Goal: Information Seeking & Learning: Learn about a topic

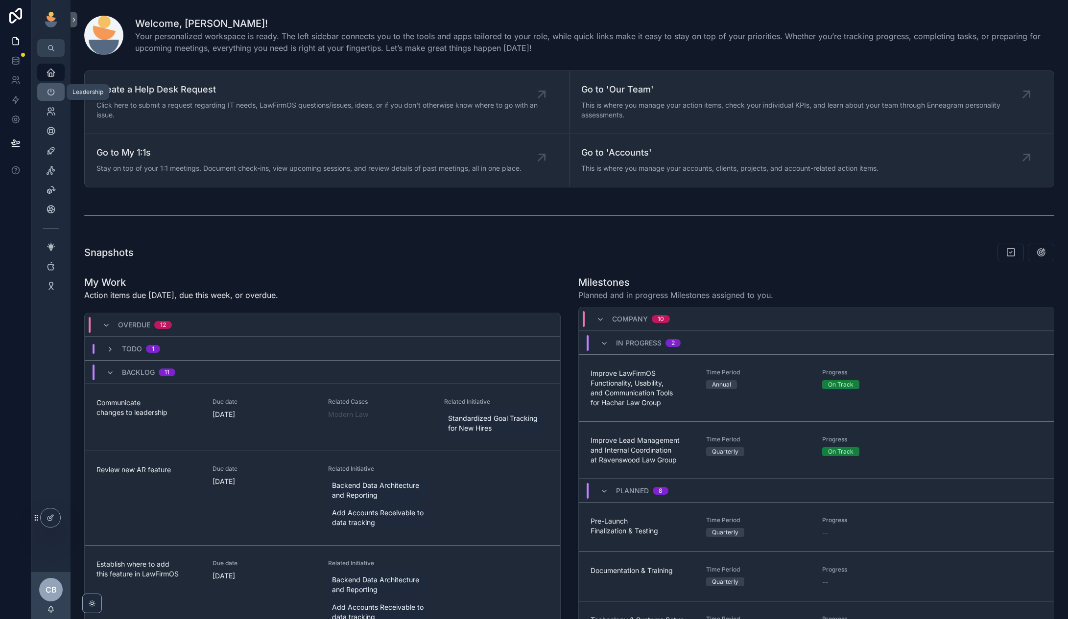
click at [51, 85] on div "Leadership" at bounding box center [51, 92] width 16 height 16
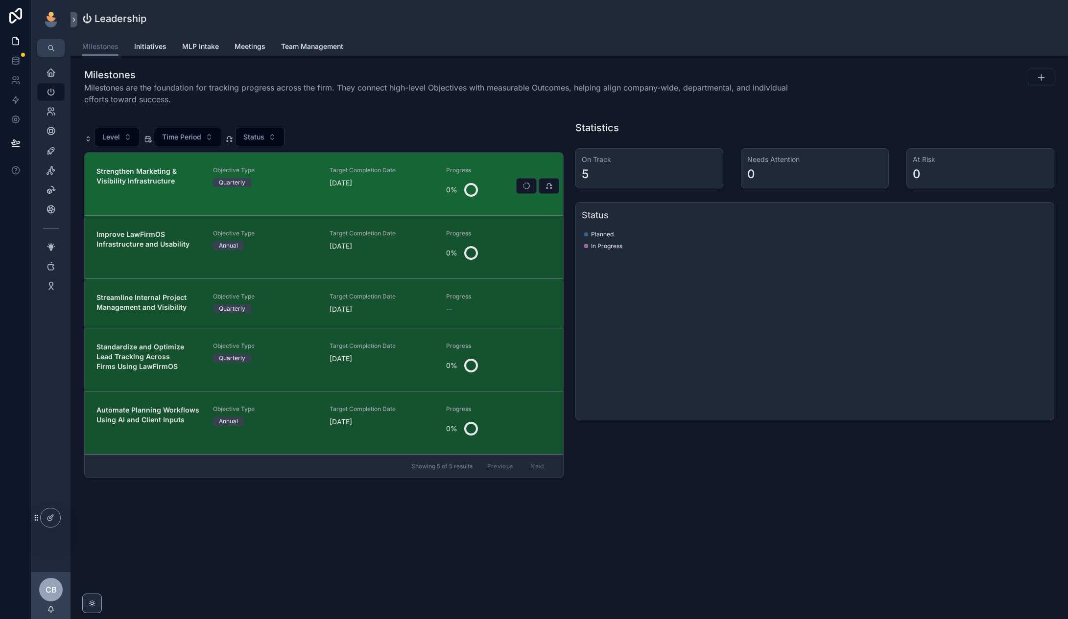
click at [305, 196] on div "Objective Type Quarterly" at bounding box center [265, 183] width 105 height 35
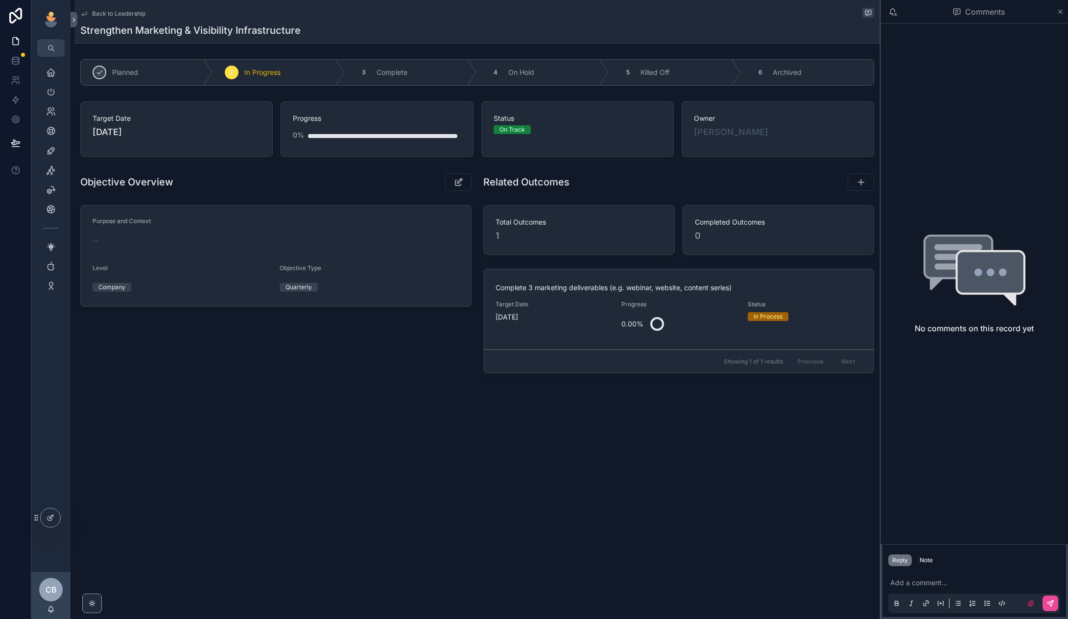
click at [131, 11] on span "Back to Leadership" at bounding box center [118, 14] width 53 height 8
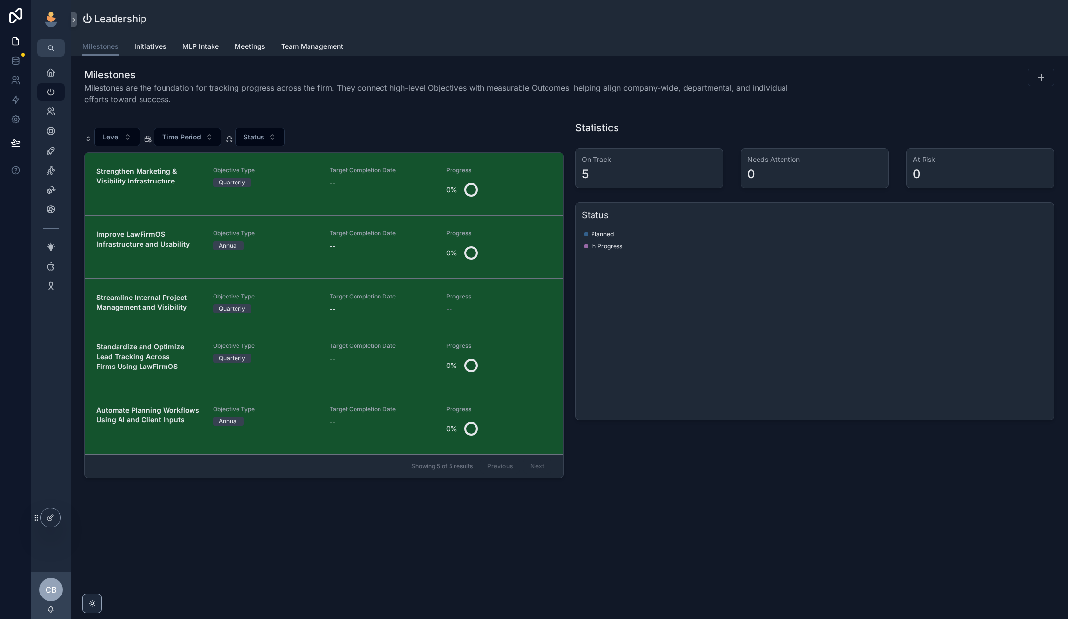
click at [261, 295] on span "Objective Type" at bounding box center [265, 297] width 105 height 8
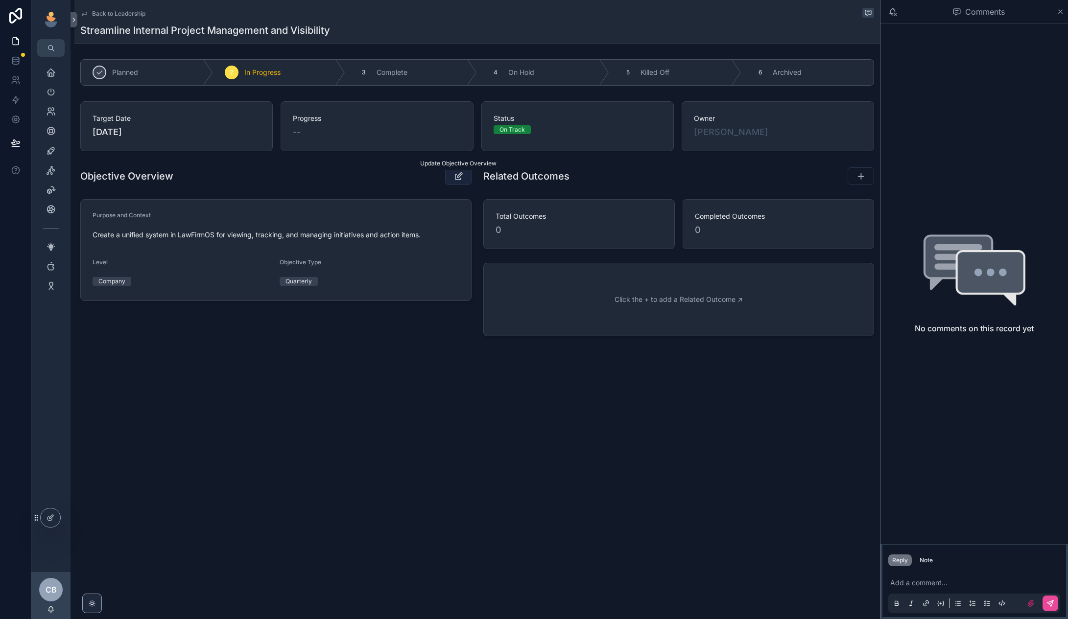
click at [465, 179] on button "scrollable content" at bounding box center [458, 176] width 26 height 18
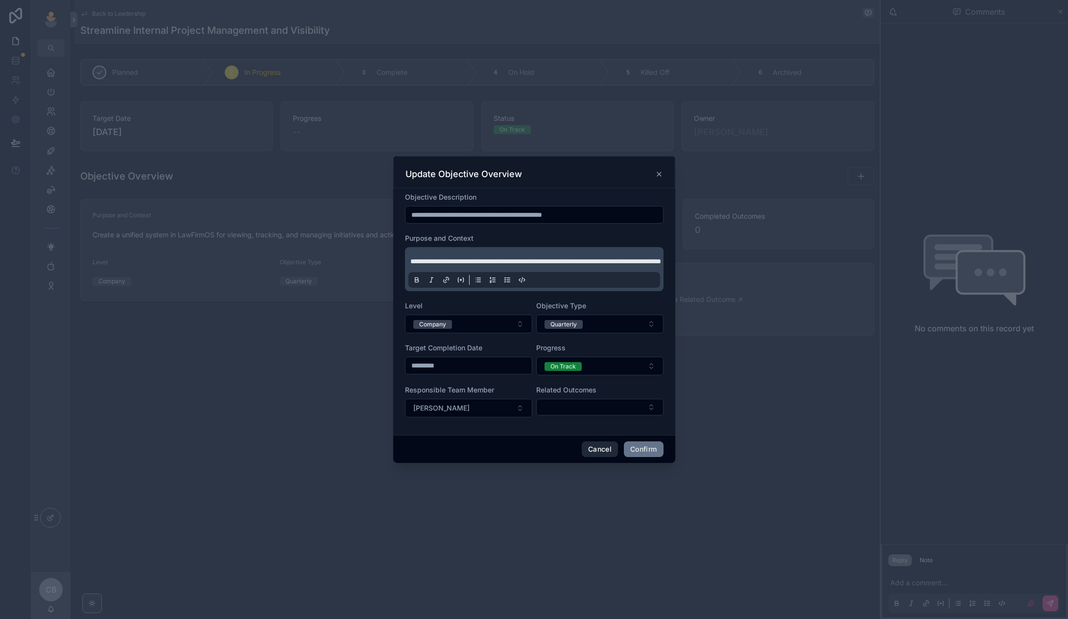
click at [606, 448] on button "Cancel" at bounding box center [600, 450] width 36 height 16
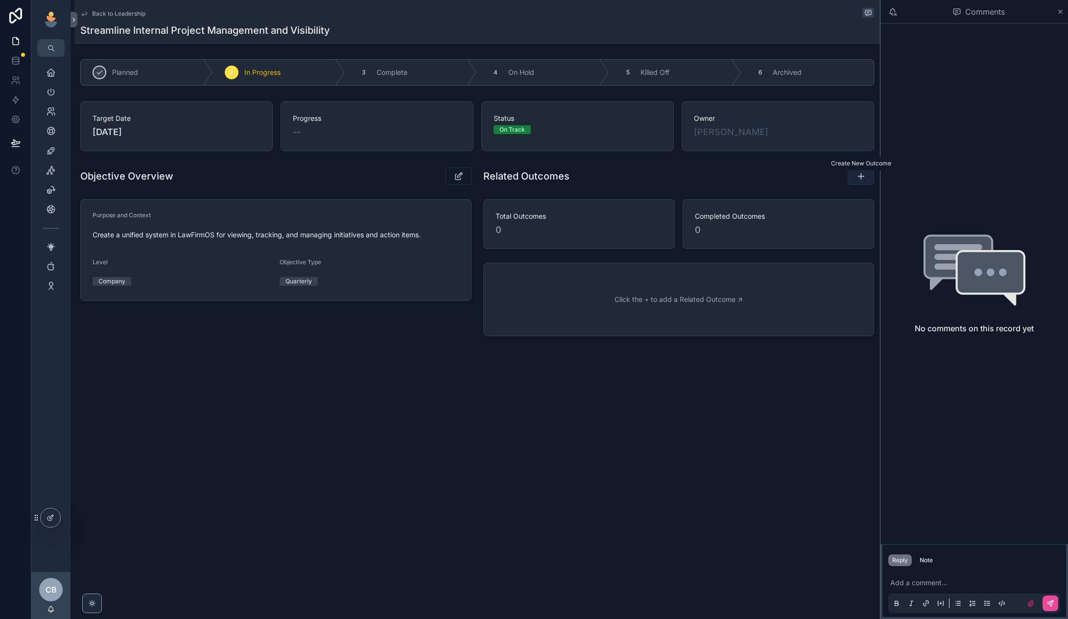
click at [853, 183] on button "scrollable content" at bounding box center [860, 176] width 26 height 18
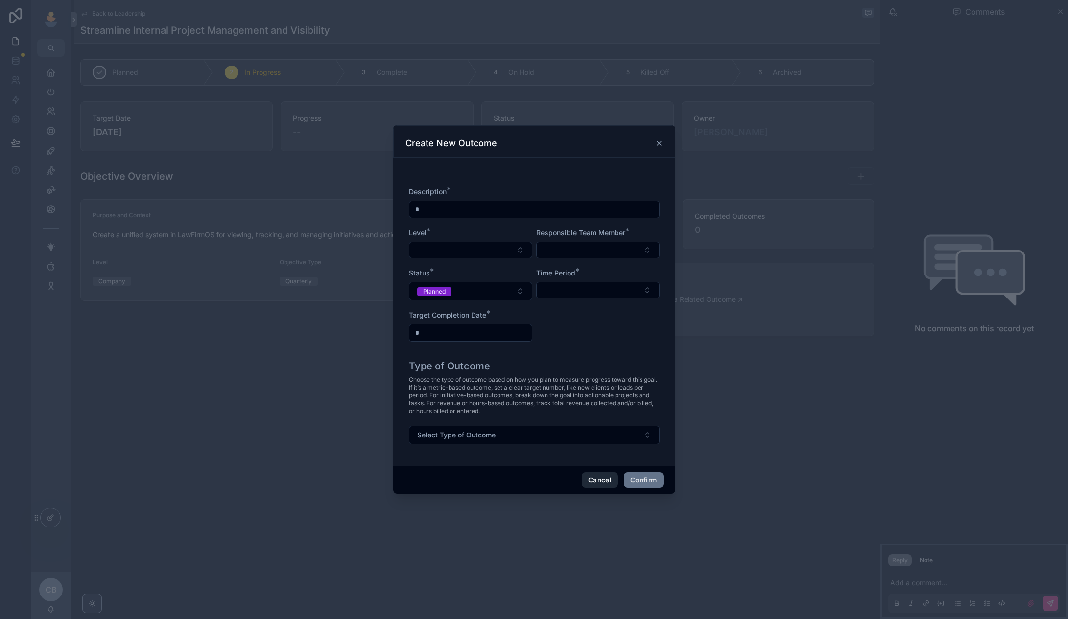
click at [588, 477] on button "Cancel" at bounding box center [600, 480] width 36 height 16
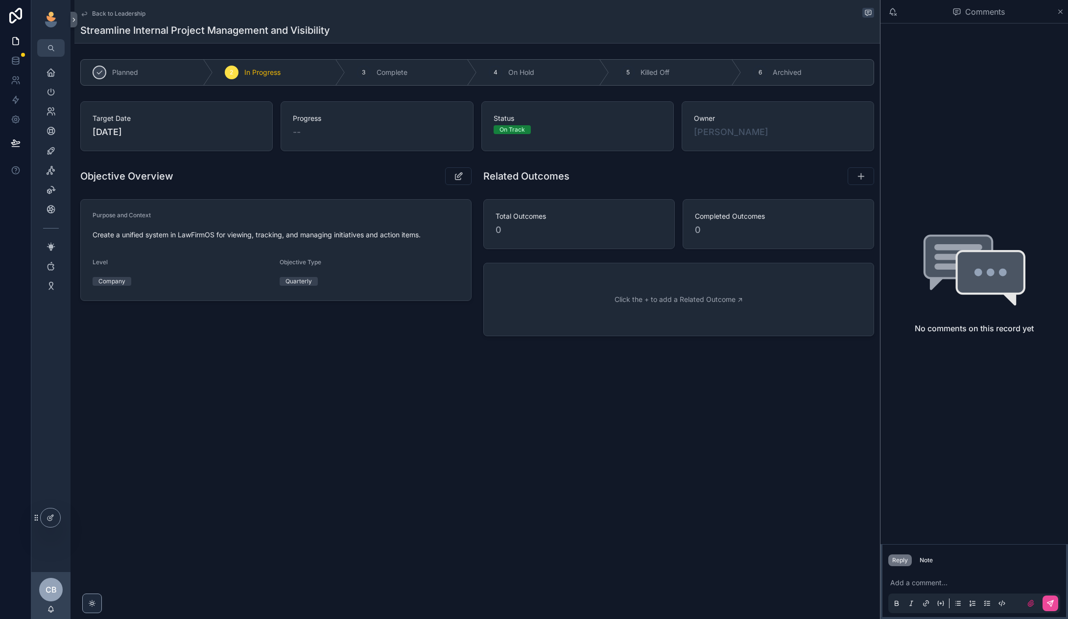
click at [118, 14] on span "Back to Leadership" at bounding box center [118, 14] width 53 height 8
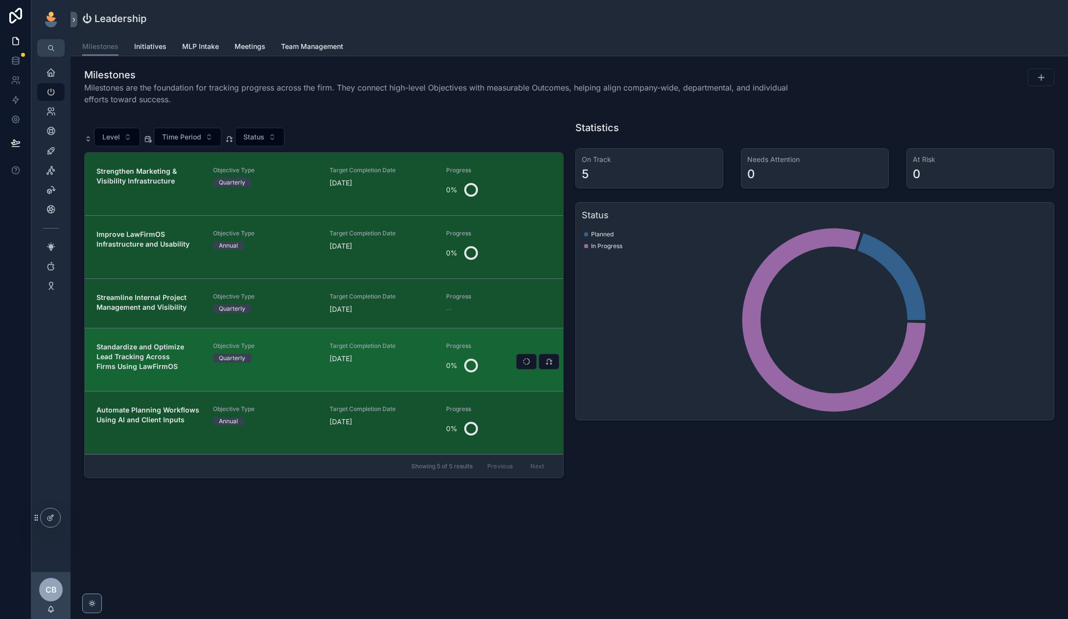
click at [187, 380] on link "Standardize and Optimize Lead Tracking Across Firms Using LawFirmOS Objective T…" at bounding box center [324, 359] width 478 height 63
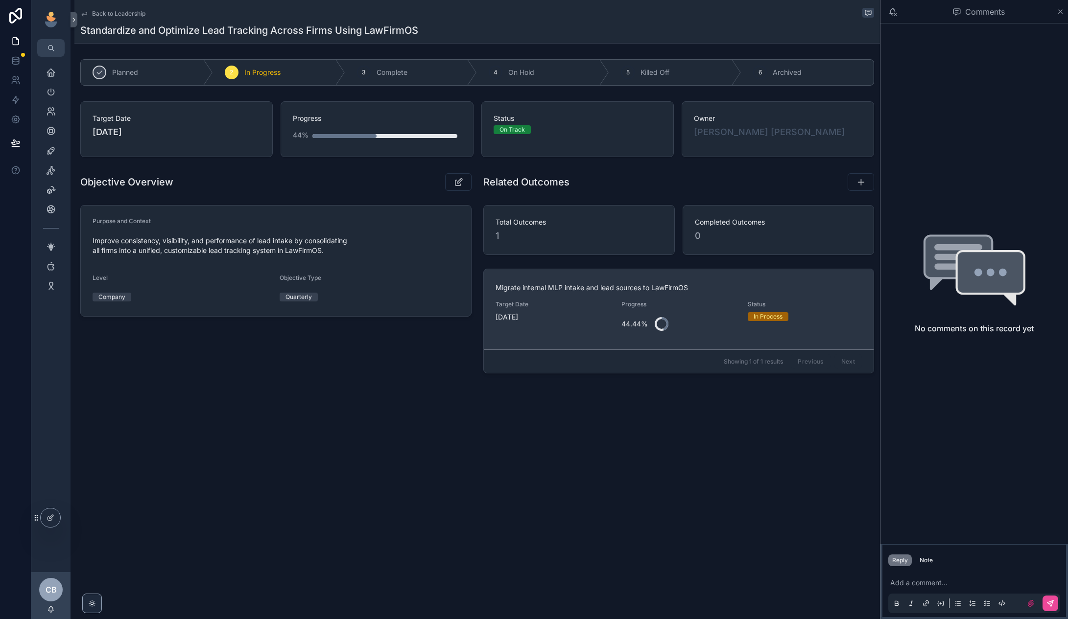
click at [574, 313] on span "[DATE]" at bounding box center [552, 317] width 115 height 10
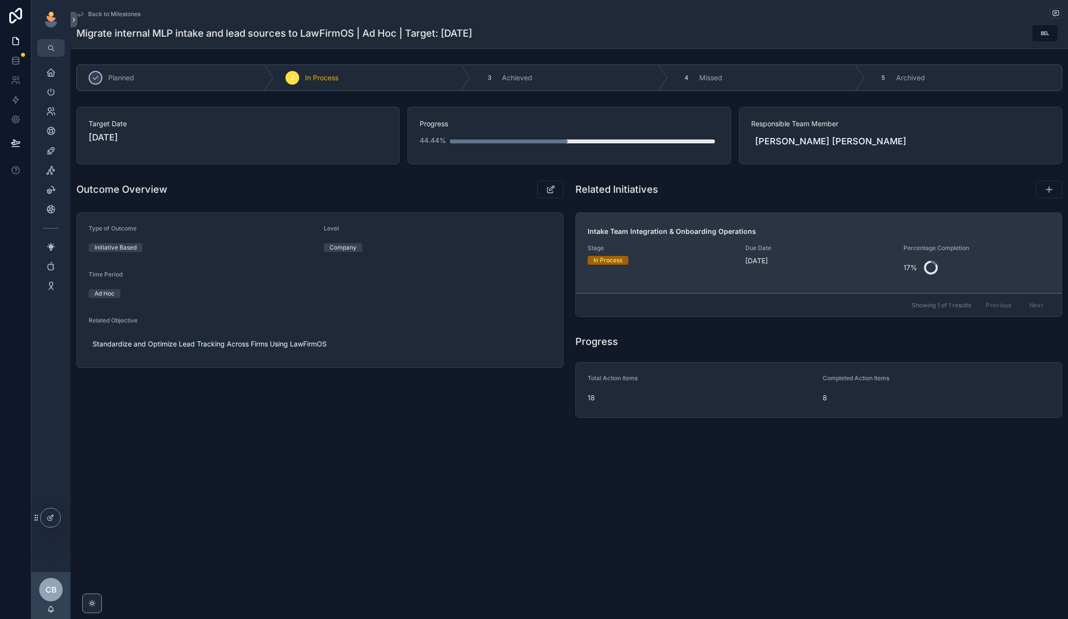
click at [654, 251] on span "Stage" at bounding box center [660, 248] width 146 height 8
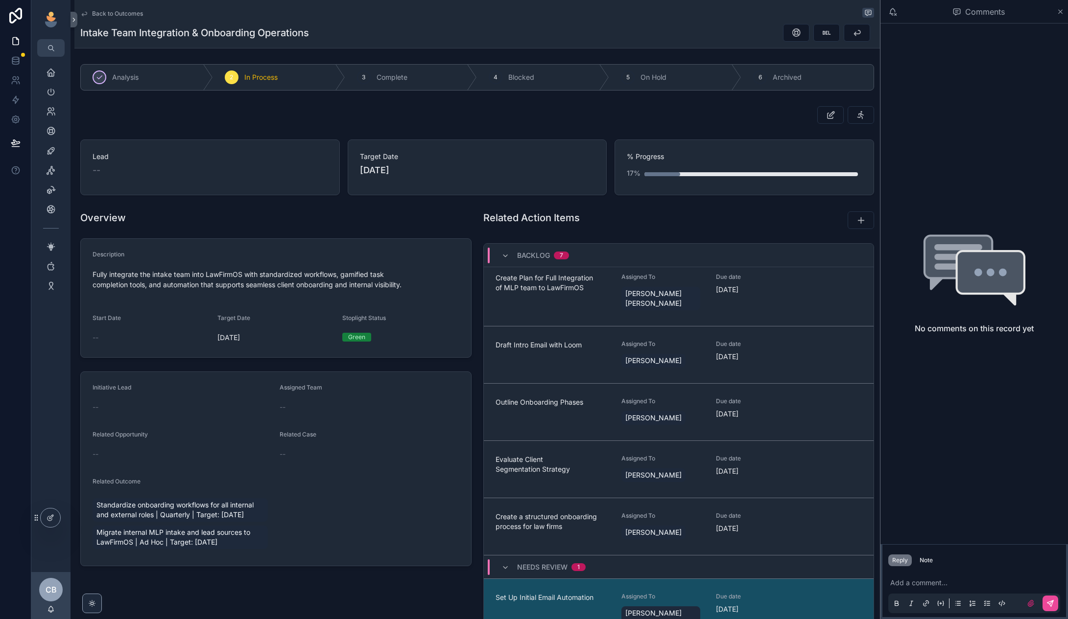
click at [122, 12] on span "Back to Outcomes" at bounding box center [117, 14] width 51 height 8
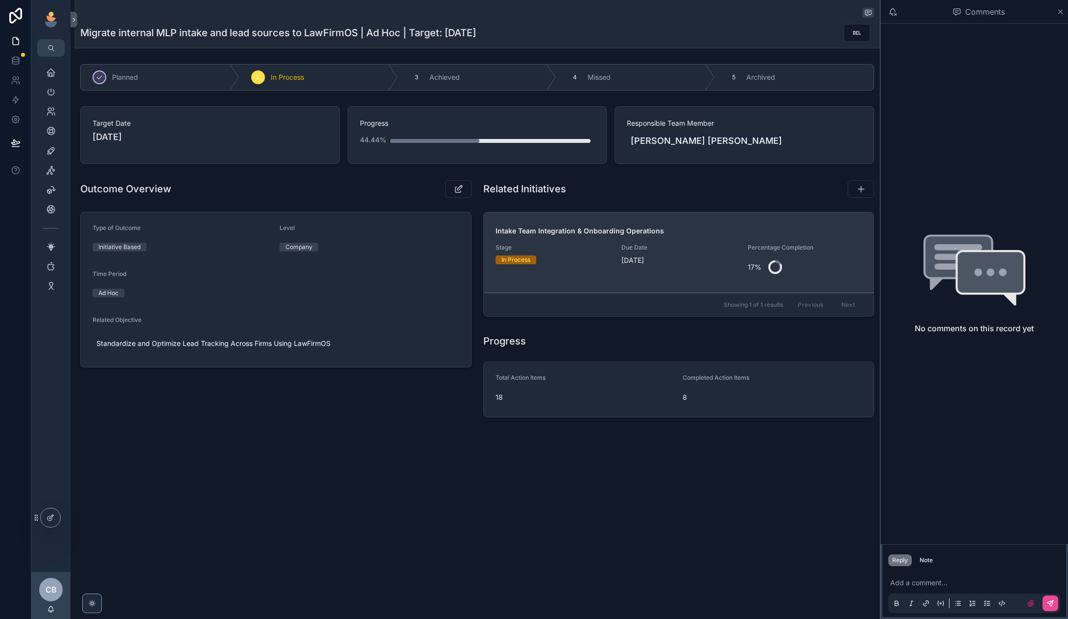
click at [564, 271] on div "Stage In Process" at bounding box center [552, 261] width 115 height 35
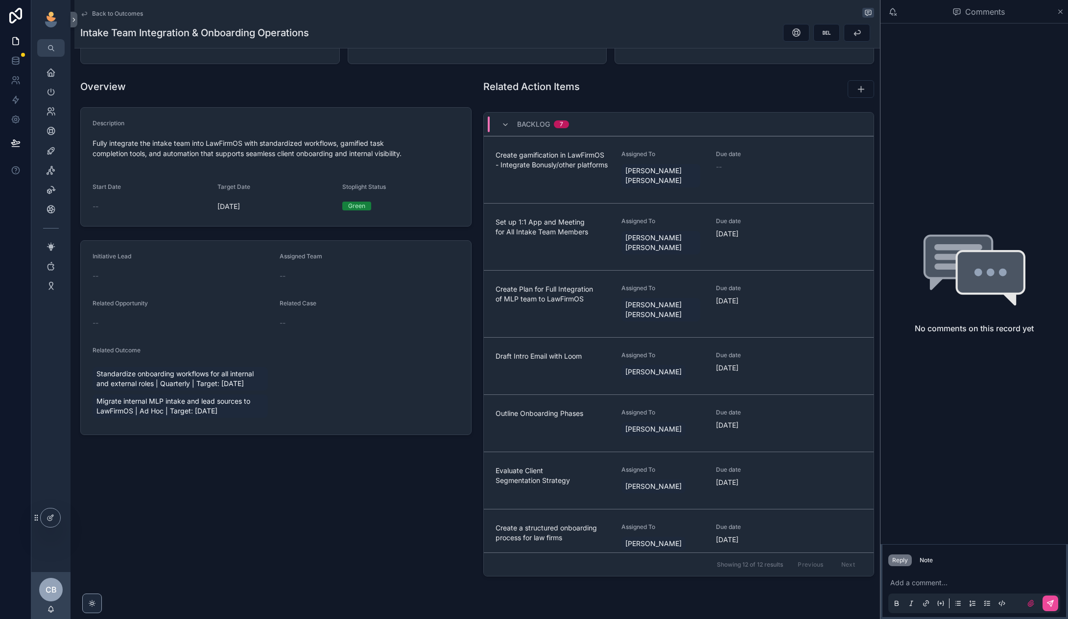
scroll to position [135, 0]
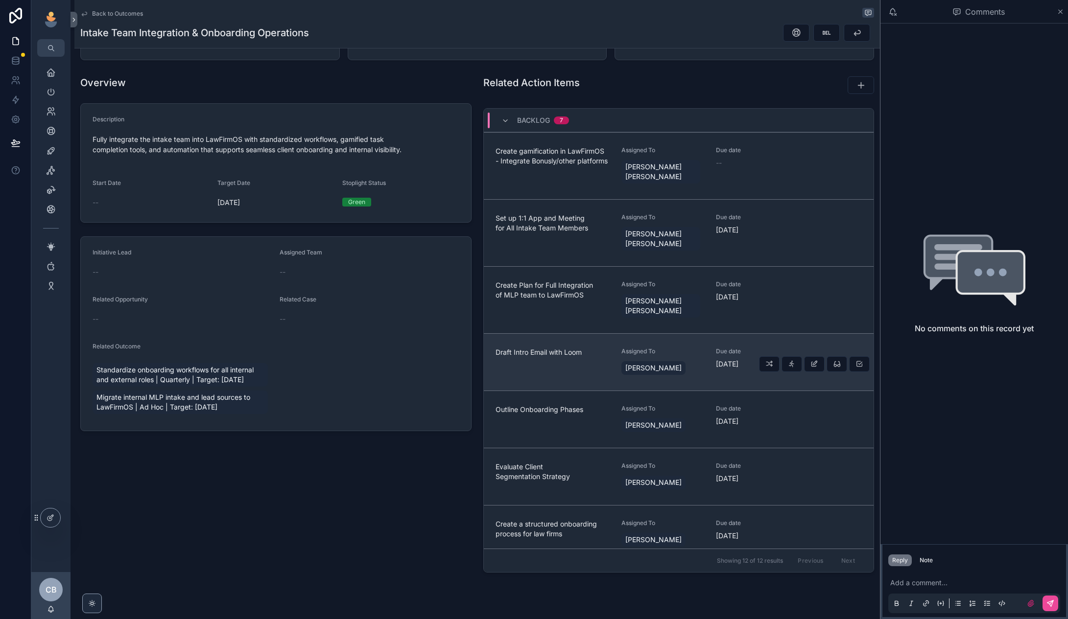
click at [575, 348] on div "Draft Intro Email with Loom" at bounding box center [552, 362] width 115 height 29
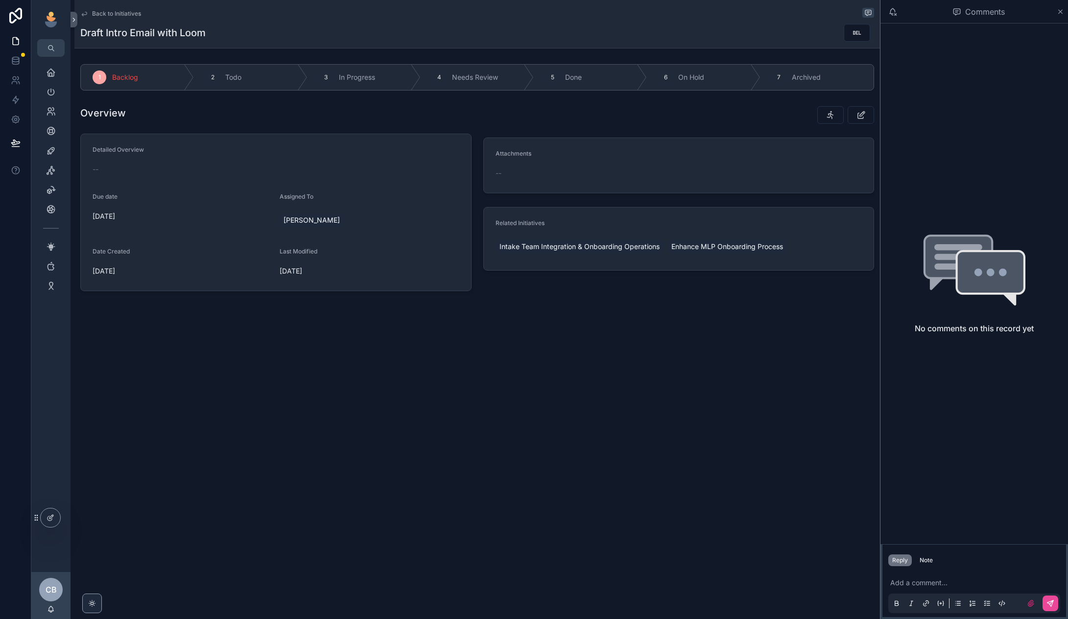
click at [110, 10] on span "Back to Initiatives" at bounding box center [116, 14] width 49 height 8
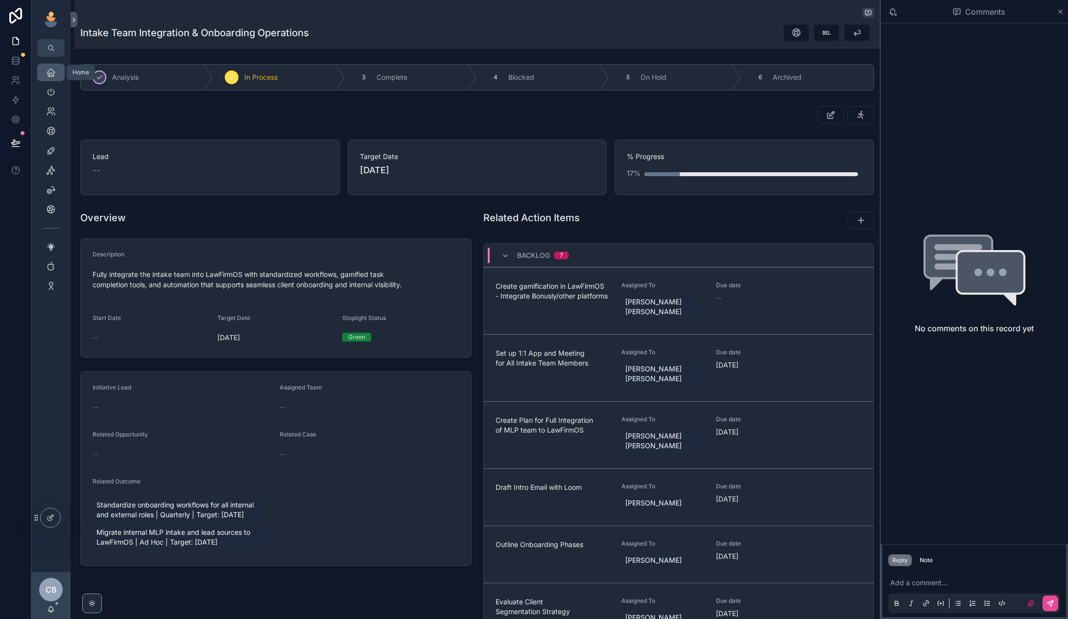
click at [47, 75] on icon "scrollable content" at bounding box center [51, 73] width 10 height 10
